Goal: Task Accomplishment & Management: Complete application form

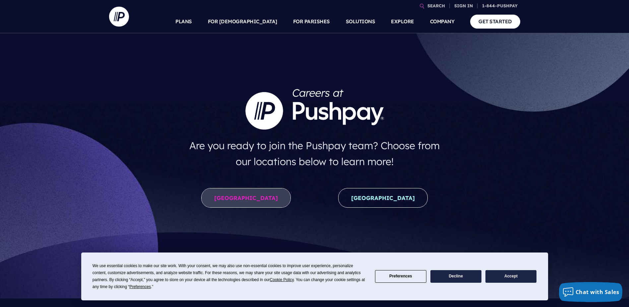
click at [264, 197] on link "United States" at bounding box center [246, 198] width 90 height 20
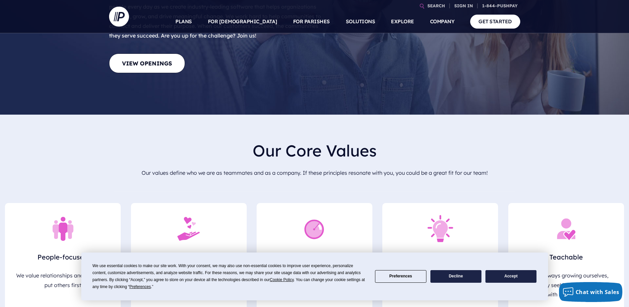
scroll to position [100, 0]
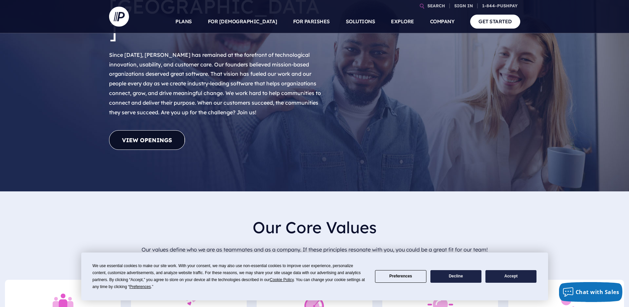
click at [149, 130] on link "View Openings" at bounding box center [147, 140] width 76 height 20
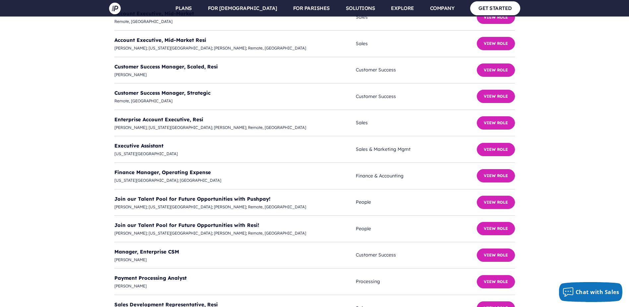
scroll to position [1745, 0]
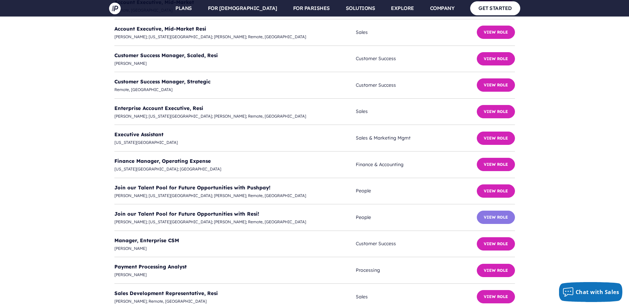
click at [497, 210] on button "View Role" at bounding box center [496, 216] width 38 height 13
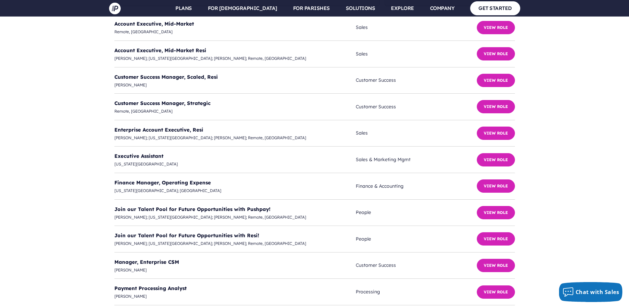
scroll to position [1712, 0]
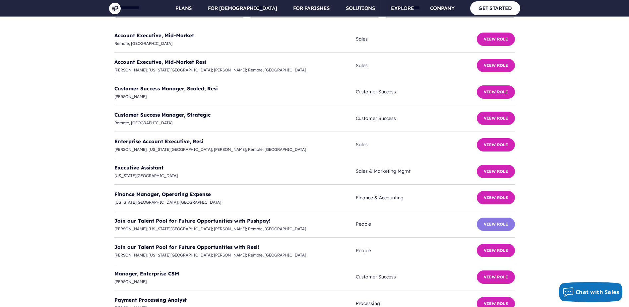
click at [486, 217] on button "View Role" at bounding box center [496, 223] width 38 height 13
